Goal: Task Accomplishment & Management: Complete application form

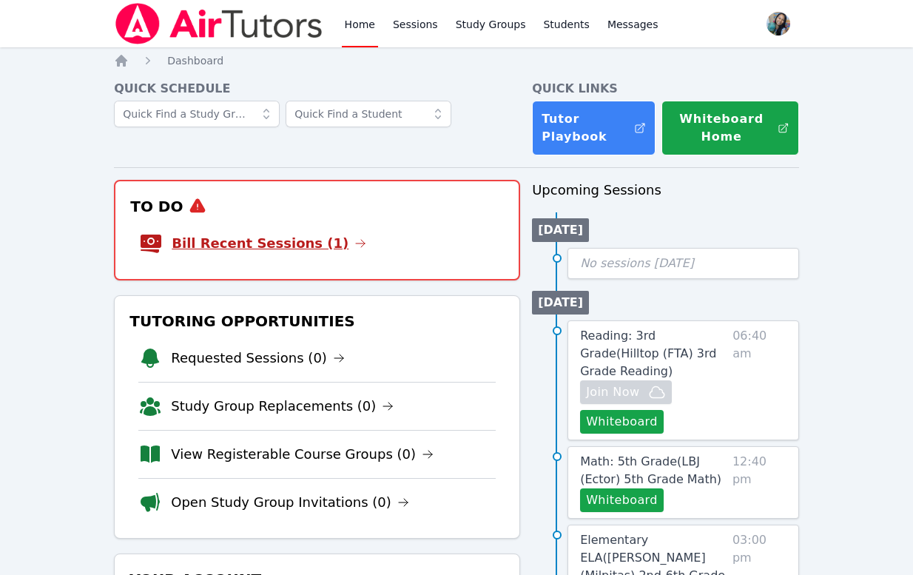
click at [286, 241] on link "Bill Recent Sessions (1)" at bounding box center [269, 243] width 195 height 21
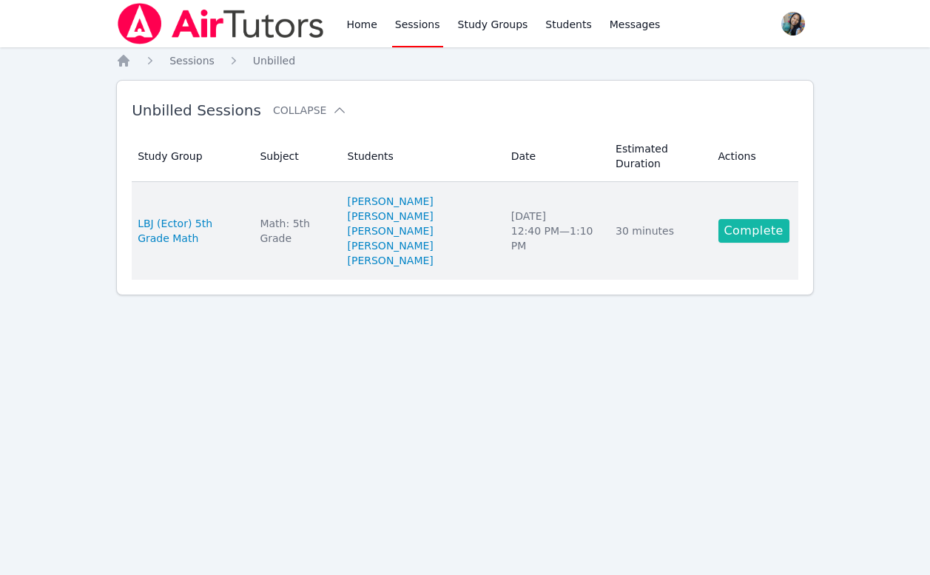
click at [761, 228] on link "Complete" at bounding box center [753, 231] width 71 height 24
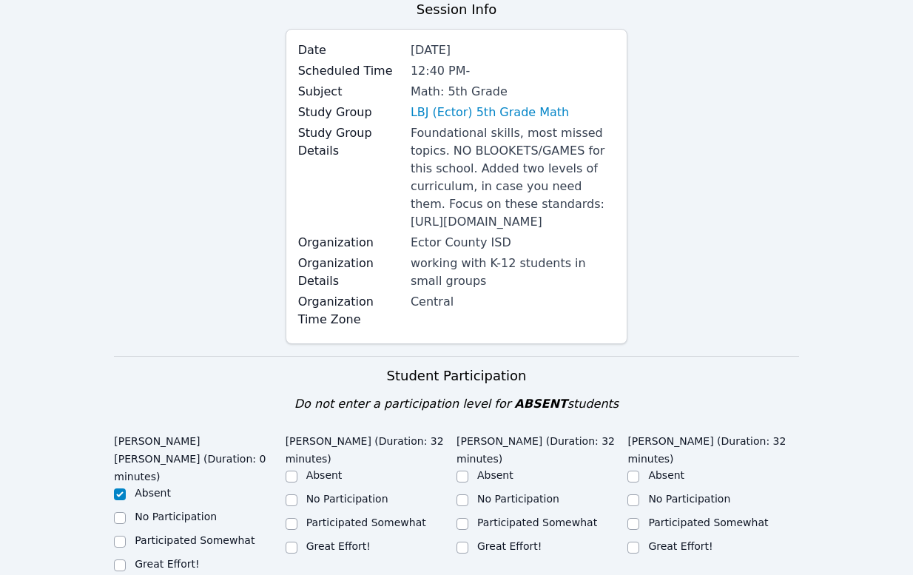
scroll to position [333, 0]
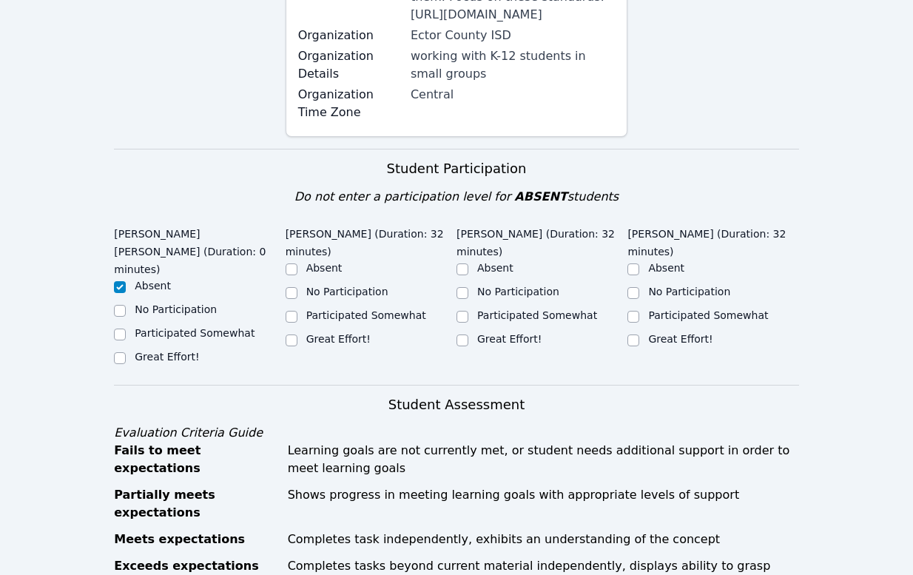
click at [321, 346] on div "Great Effort!" at bounding box center [338, 338] width 64 height 15
click at [302, 349] on div "Great Effort!" at bounding box center [371, 340] width 171 height 18
click at [288, 349] on div at bounding box center [292, 340] width 12 height 18
click at [296, 346] on input "Great Effort!" at bounding box center [292, 340] width 12 height 12
checkbox input "true"
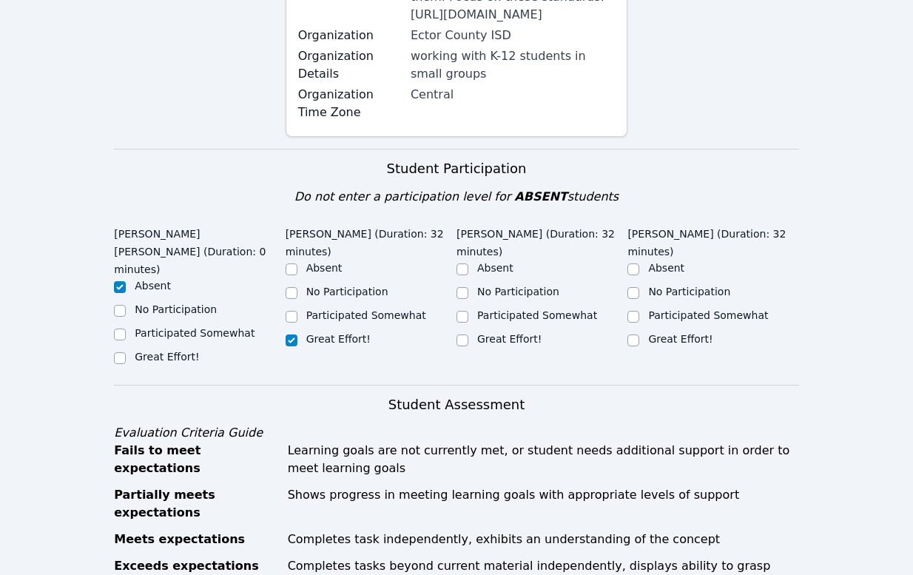
click at [473, 349] on div "Great Effort!" at bounding box center [541, 340] width 171 height 18
click at [459, 346] on input "Great Effort!" at bounding box center [462, 340] width 12 height 12
checkbox input "true"
click at [639, 349] on div at bounding box center [633, 340] width 12 height 18
click at [632, 346] on input "Great Effort!" at bounding box center [633, 340] width 12 height 12
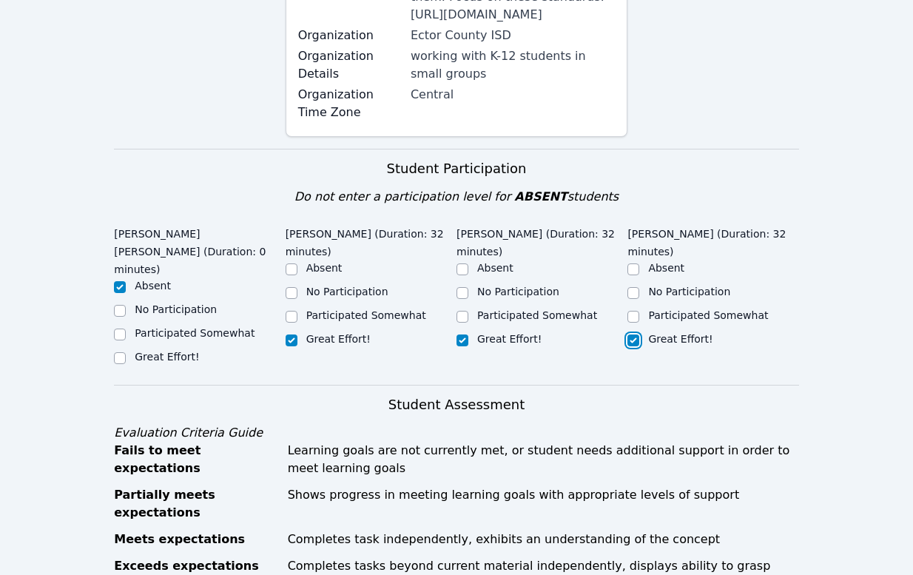
checkbox input "true"
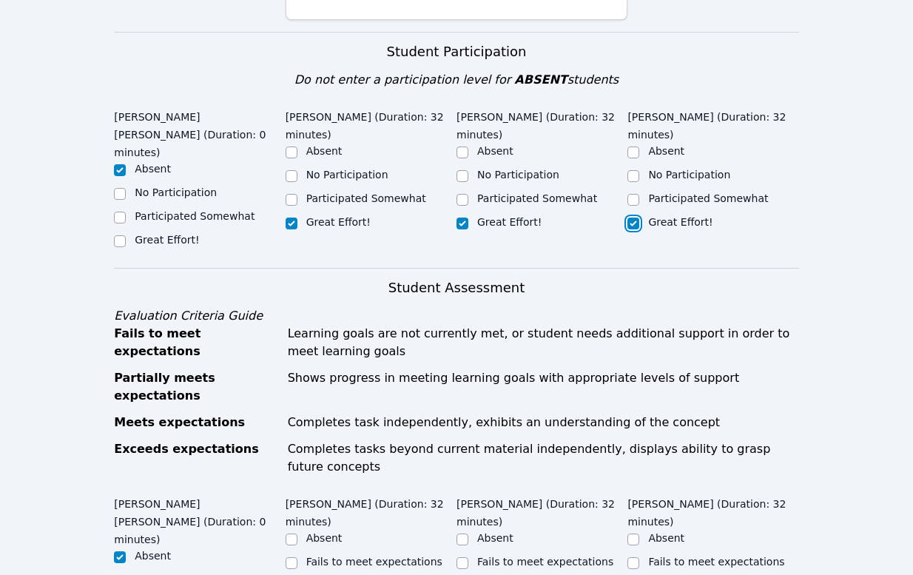
scroll to position [666, 0]
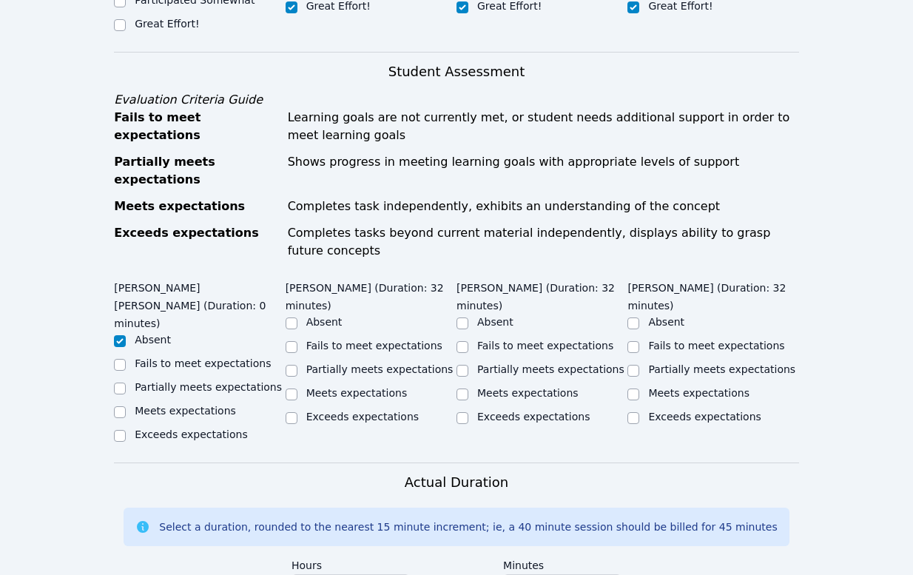
click at [319, 387] on label "Meets expectations" at bounding box center [356, 393] width 101 height 12
click at [297, 388] on input "Meets expectations" at bounding box center [292, 394] width 12 height 12
checkbox input "true"
click at [479, 387] on label "Meets expectations" at bounding box center [527, 393] width 101 height 12
click at [468, 388] on input "Meets expectations" at bounding box center [462, 394] width 12 height 12
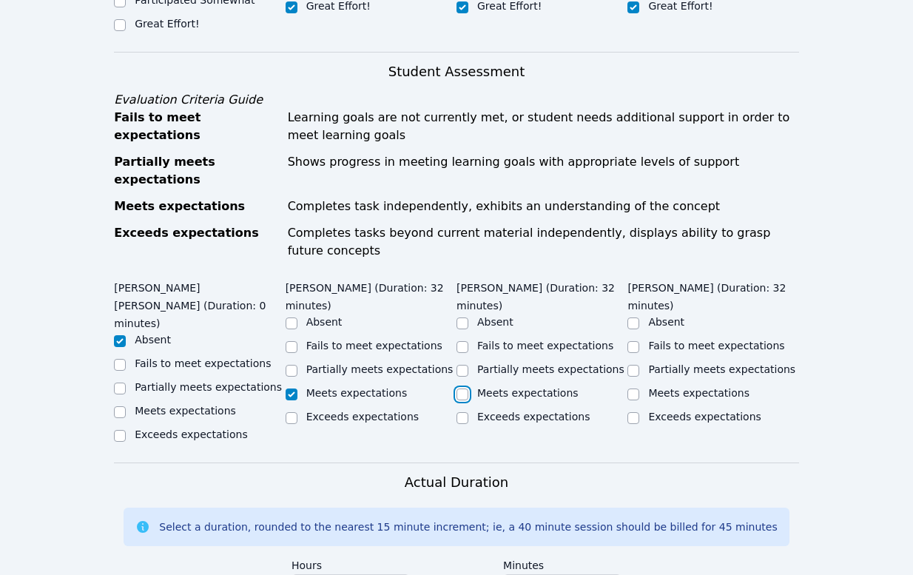
checkbox input "true"
click at [649, 387] on label "Meets expectations" at bounding box center [698, 393] width 101 height 12
click at [639, 388] on input "Meets expectations" at bounding box center [633, 394] width 12 height 12
checkbox input "true"
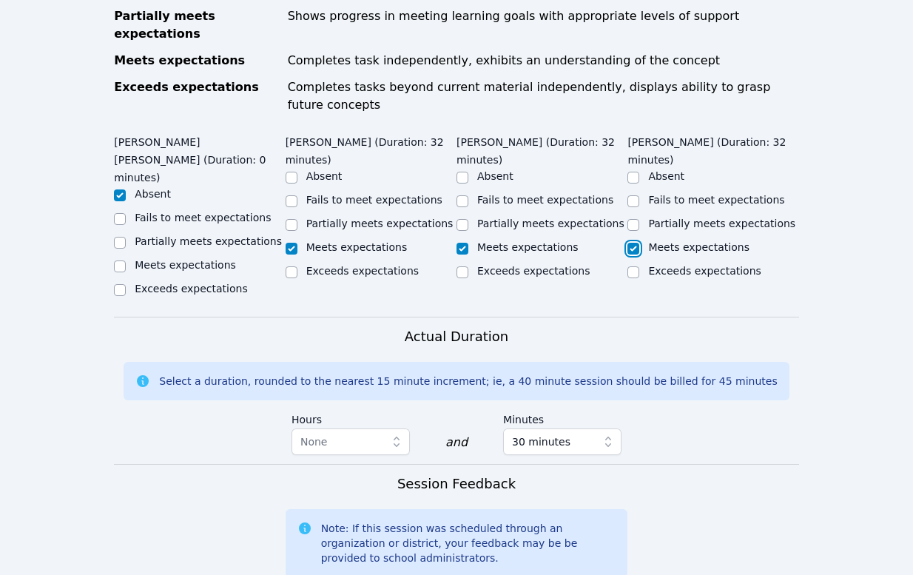
scroll to position [777, 0]
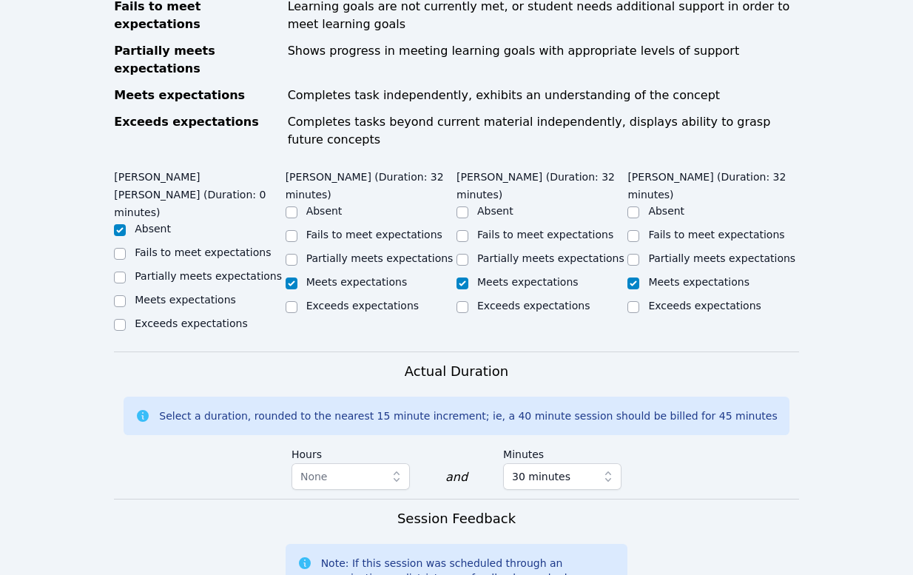
click at [340, 252] on label "Partially meets expectations" at bounding box center [379, 258] width 147 height 12
click at [297, 254] on input "Partially meets expectations" at bounding box center [292, 260] width 12 height 12
checkbox input "true"
checkbox input "false"
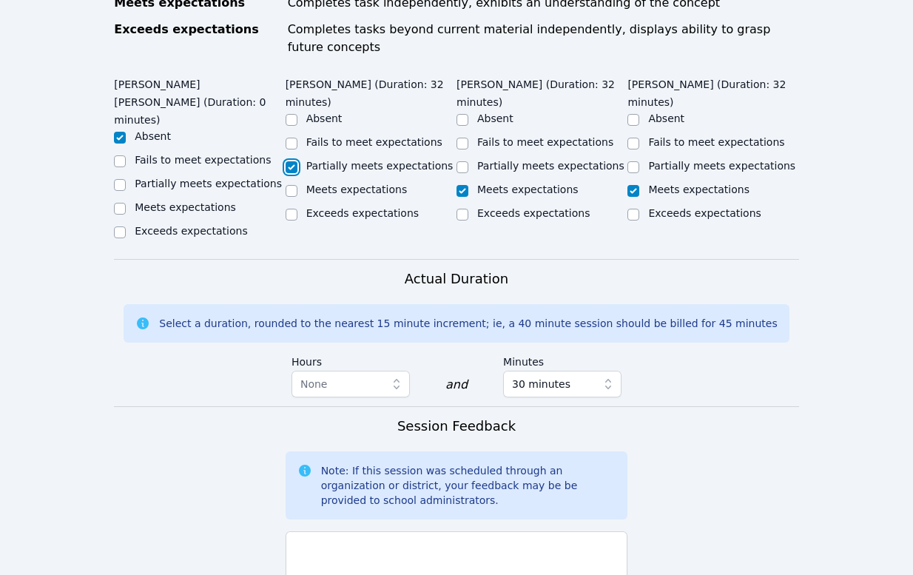
scroll to position [999, 0]
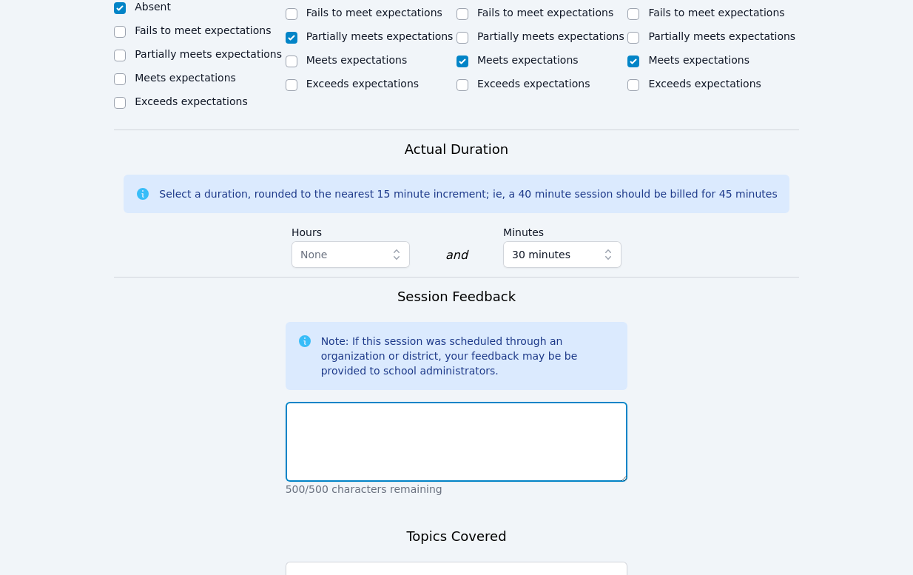
click at [427, 402] on textarea at bounding box center [457, 442] width 342 height 80
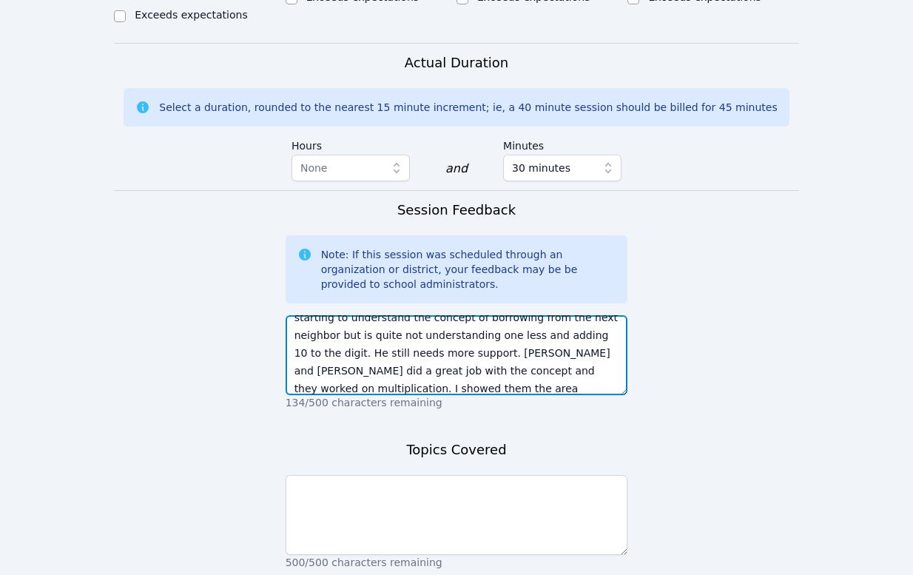
scroll to position [1167, 0]
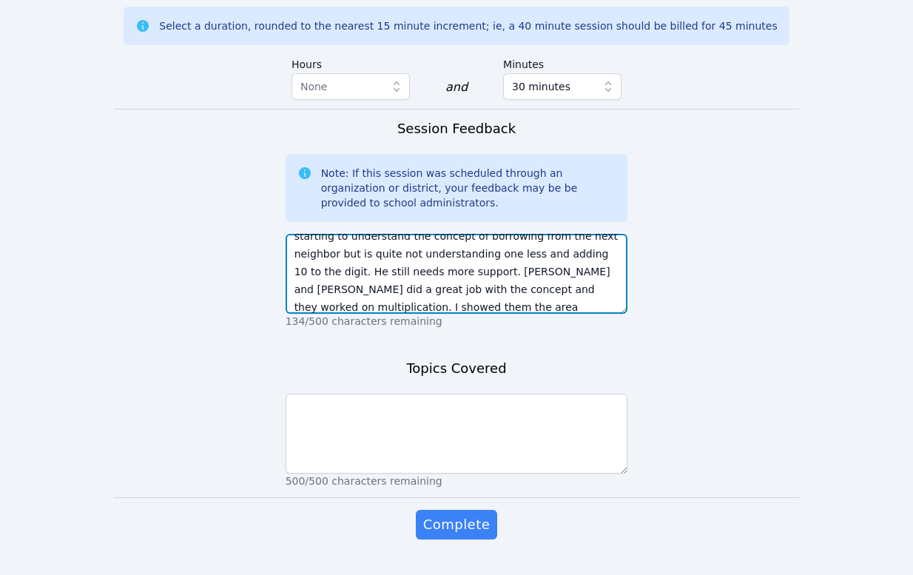
type textarea "Brandon worked on subtracting and borrowing. He is starting to understand the c…"
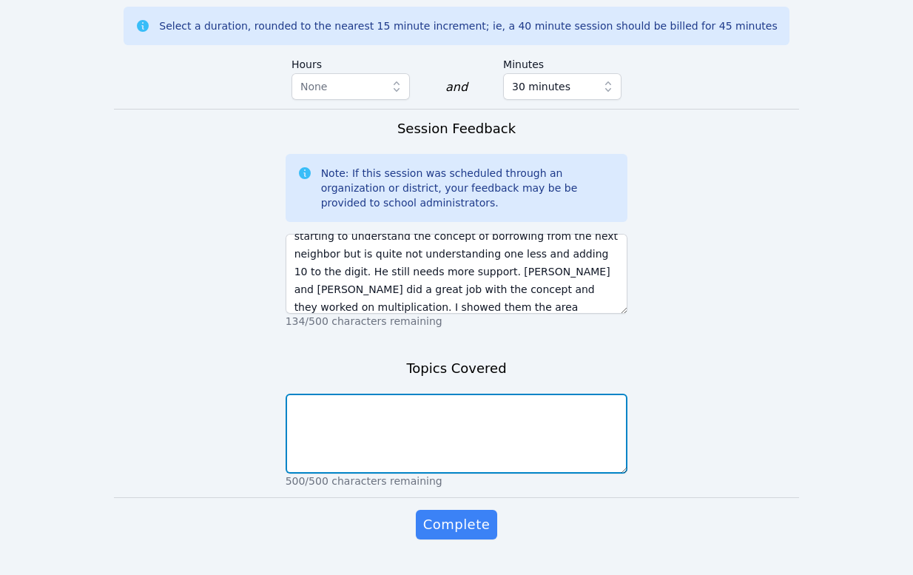
click at [471, 394] on textarea at bounding box center [457, 434] width 342 height 80
type textarea "subtraction with borrowing, multiplication and area models"
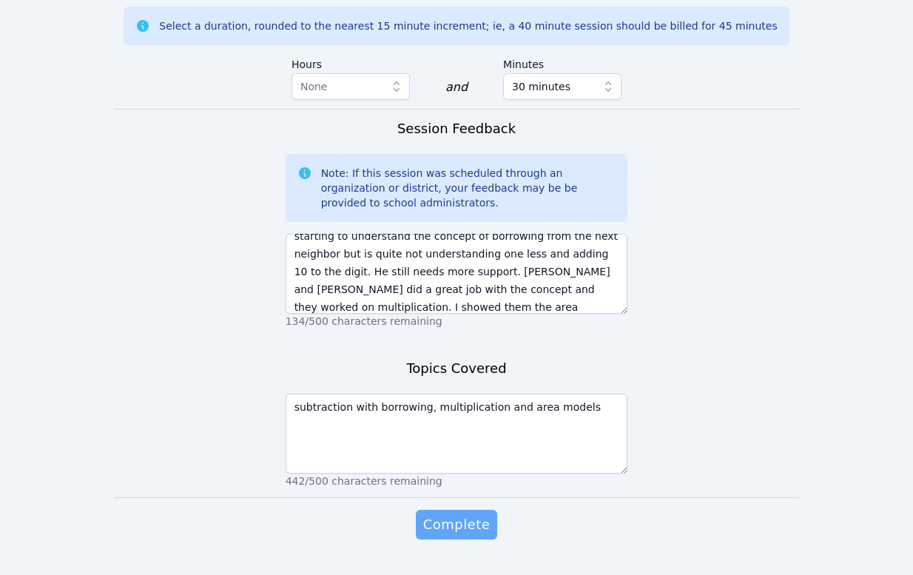
click at [446, 514] on span "Complete" at bounding box center [456, 524] width 67 height 21
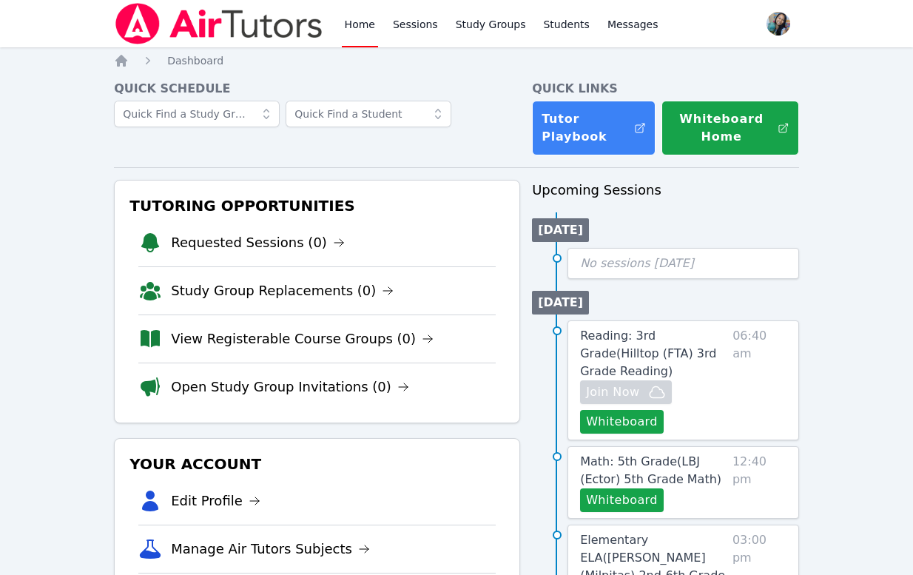
click at [470, 388] on li "Open Study Group Invitations (0)" at bounding box center [316, 386] width 357 height 48
drag, startPoint x: 336, startPoint y: 15, endPoint x: 343, endPoint y: 22, distance: 10.5
click at [337, 16] on div "Home Sessions Study Groups Students Messages" at bounding box center [387, 23] width 547 height 47
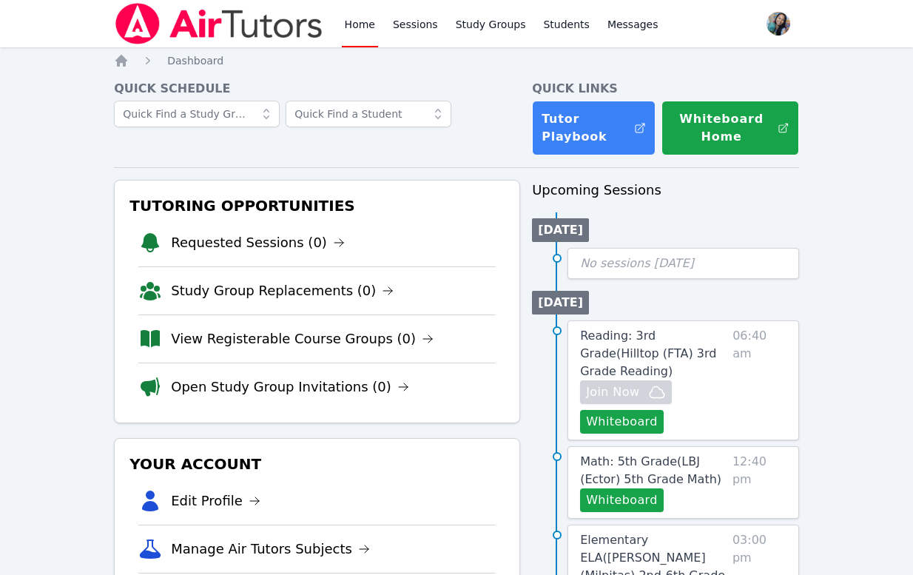
click at [343, 22] on link "Home" at bounding box center [360, 23] width 36 height 47
click at [362, 22] on link "Home" at bounding box center [360, 23] width 36 height 47
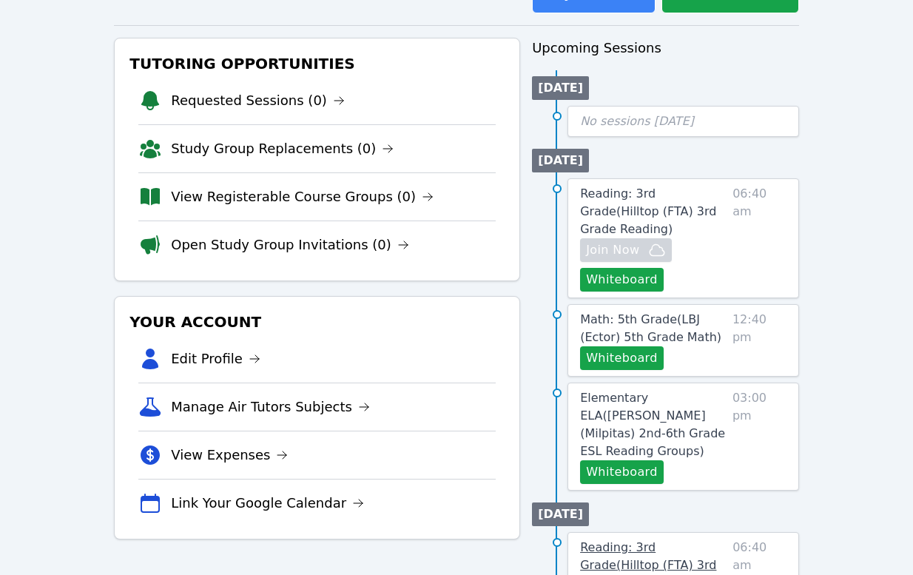
scroll to position [222, 0]
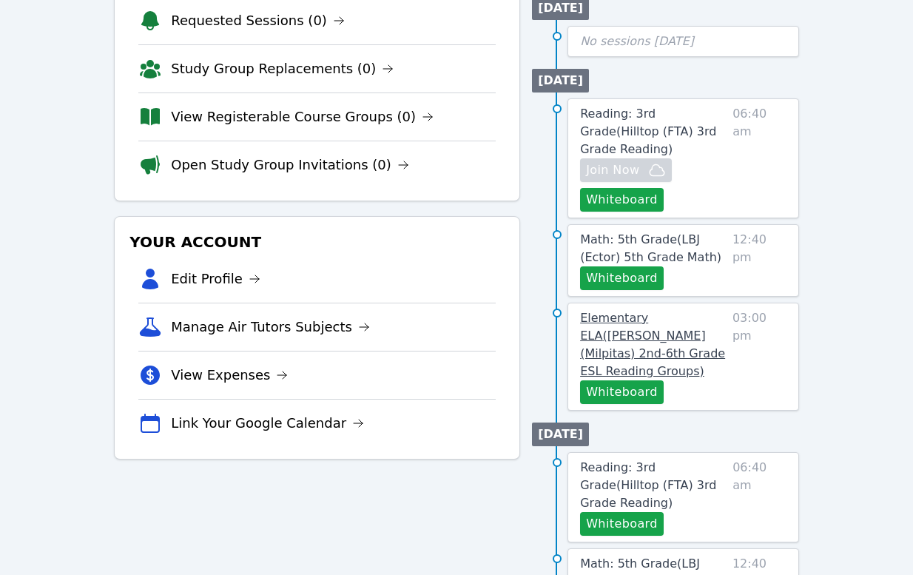
click at [692, 317] on span "Elementary ELA ( Curtner (Milpitas) 2nd-6th Grade ESL Reading Groups )" at bounding box center [652, 344] width 145 height 67
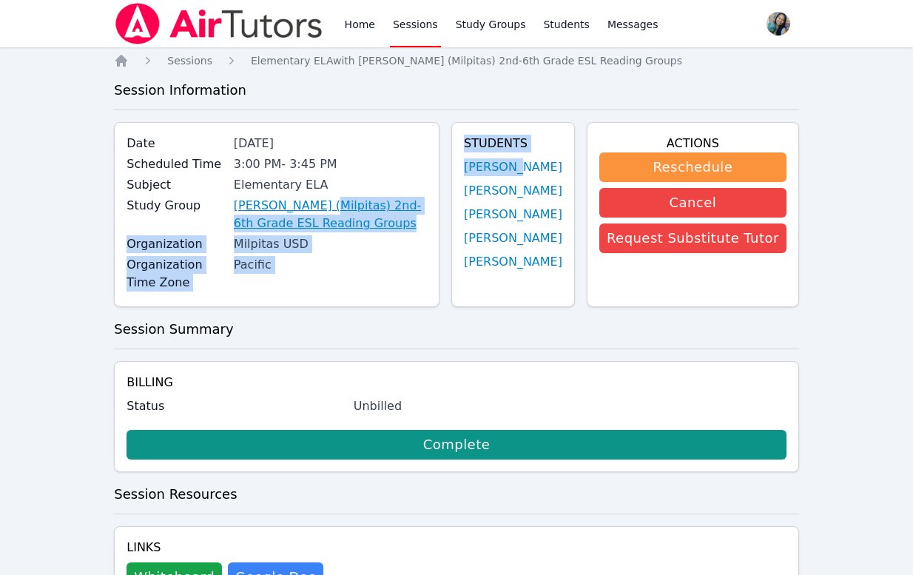
drag, startPoint x: 560, startPoint y: 166, endPoint x: 320, endPoint y: 209, distance: 243.5
click at [320, 209] on div "Date Oct 7, 2025 Scheduled Time 3:00 PM - 3:45 PM Subject Elementary ELA Study …" at bounding box center [456, 220] width 685 height 197
click at [397, 271] on div "Pacific" at bounding box center [330, 265] width 193 height 18
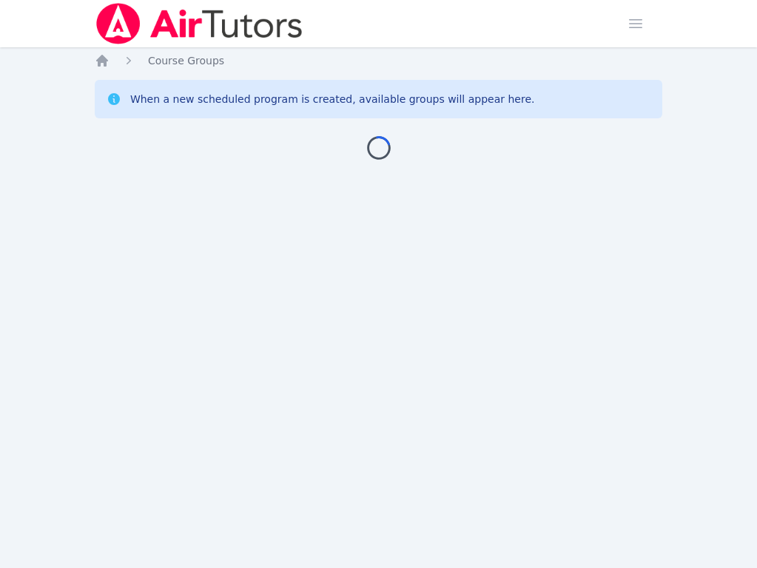
drag, startPoint x: 206, startPoint y: 106, endPoint x: 152, endPoint y: 112, distance: 54.3
click at [147, 152] on div "Home Course Groups When a new scheduled program is created, available groups wi…" at bounding box center [378, 121] width 567 height 136
